Goal: Task Accomplishment & Management: Use online tool/utility

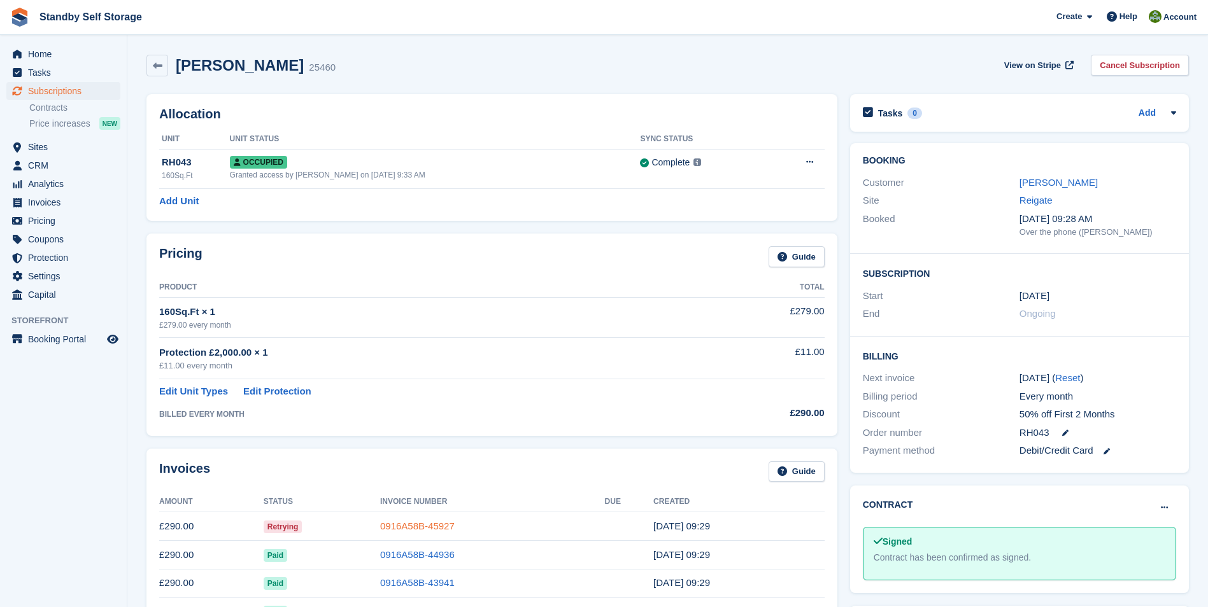
click at [418, 523] on link "0916A58B-45927" at bounding box center [417, 526] width 75 height 11
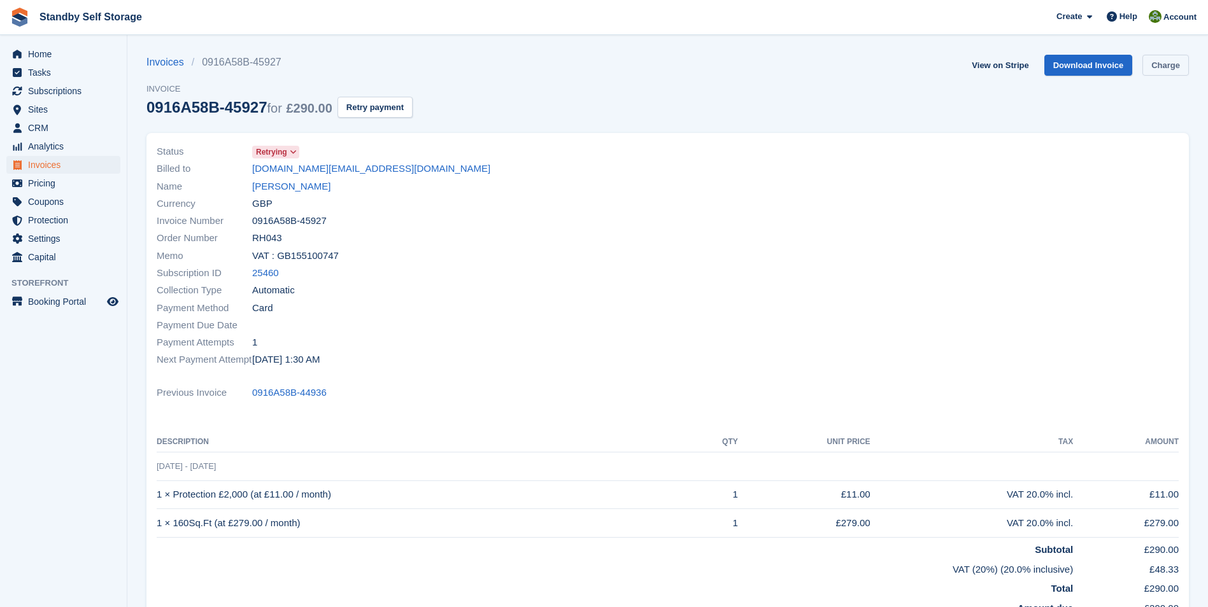
click at [1150, 59] on link "Charge" at bounding box center [1165, 65] width 46 height 21
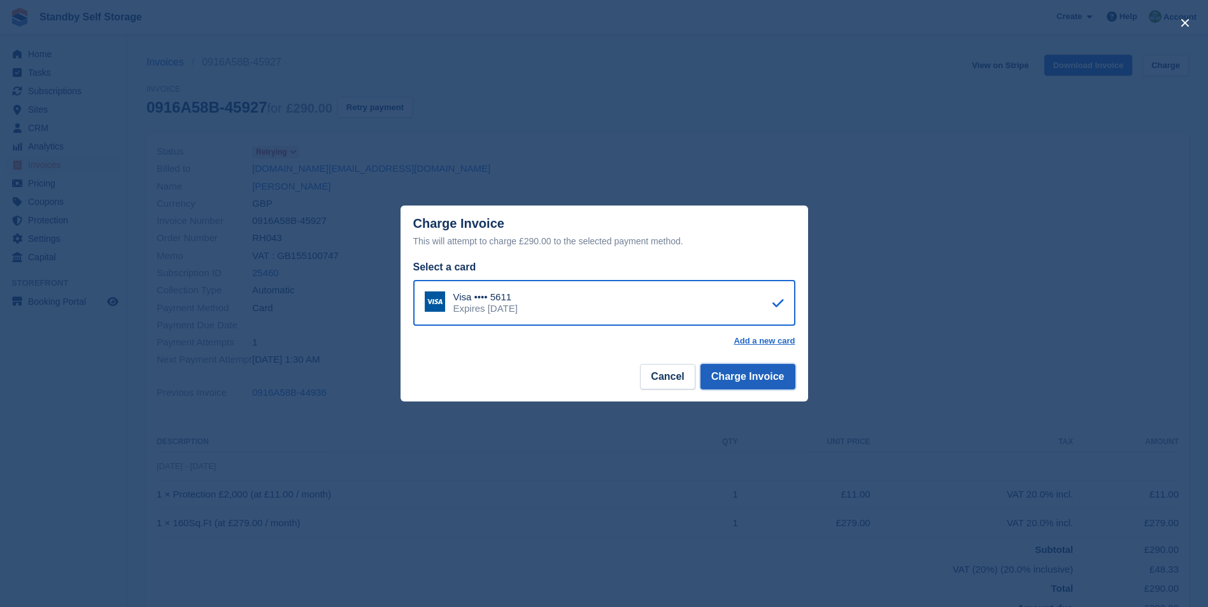
click at [744, 374] on button "Charge Invoice" at bounding box center [747, 376] width 95 height 25
